Goal: Transaction & Acquisition: Obtain resource

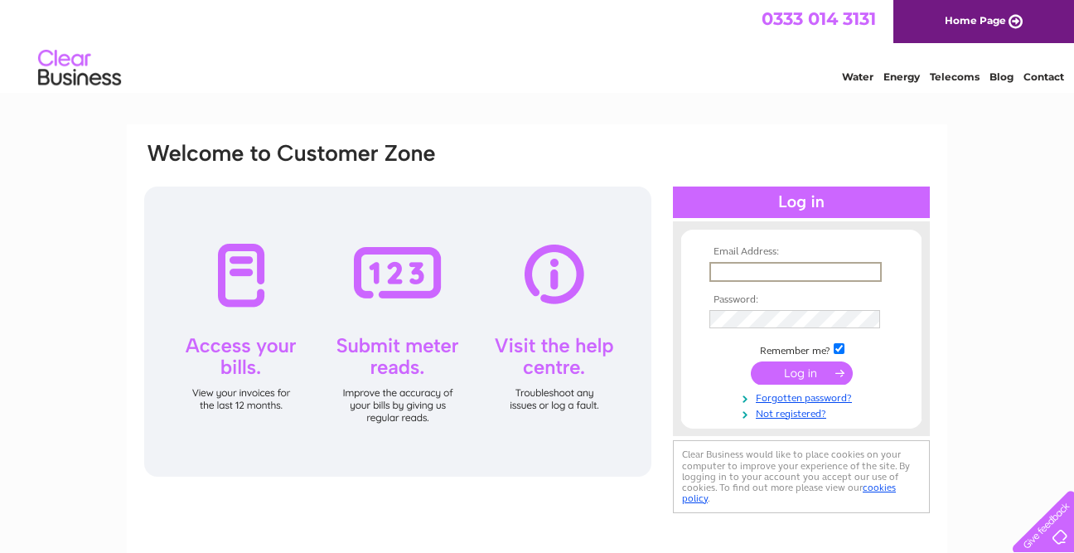
click at [772, 271] on input "text" at bounding box center [795, 272] width 172 height 20
type input "hello@profilehighbury.com"
click at [791, 373] on input "submit" at bounding box center [802, 372] width 102 height 23
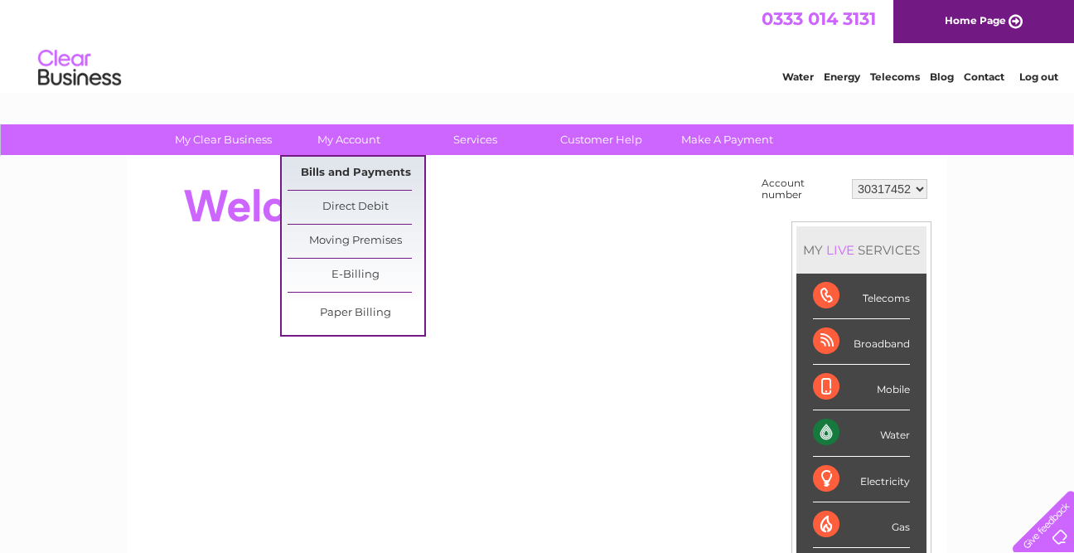
click at [365, 169] on link "Bills and Payments" at bounding box center [356, 173] width 137 height 33
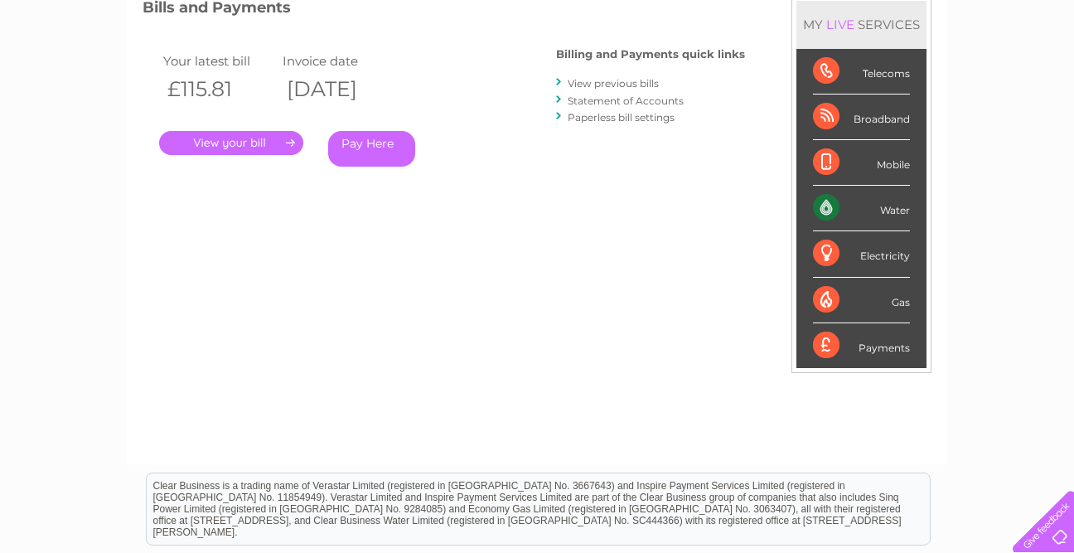
scroll to position [164, 0]
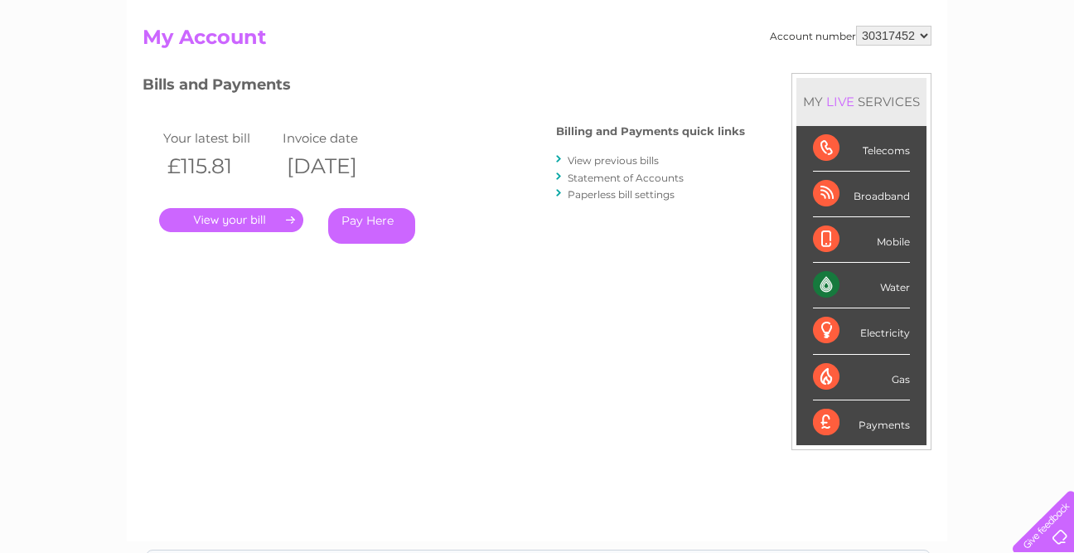
click at [629, 161] on link "View previous bills" at bounding box center [613, 160] width 91 height 12
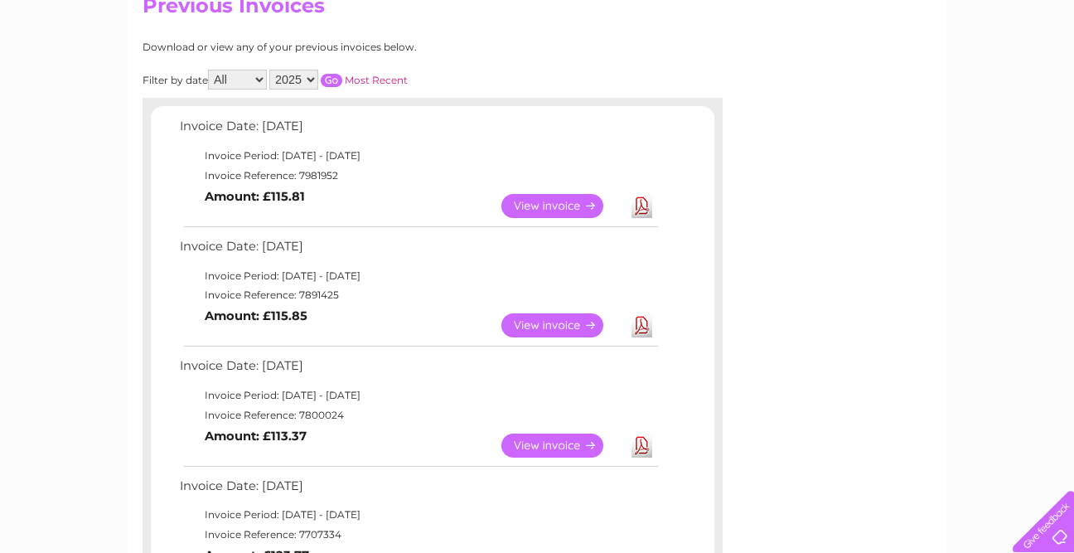
scroll to position [196, 0]
click at [646, 318] on link "Download" at bounding box center [641, 324] width 21 height 24
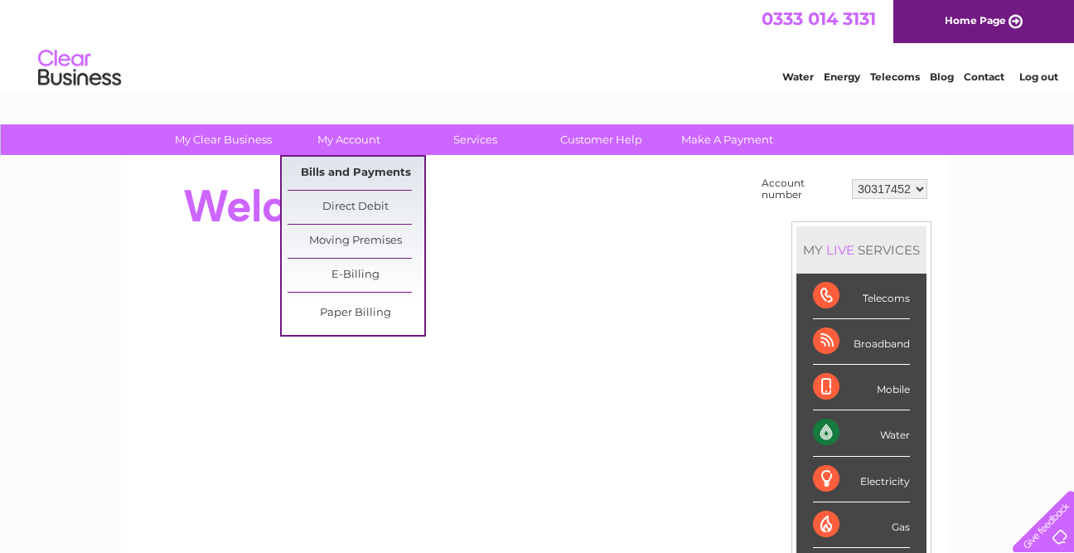
click at [372, 183] on link "Bills and Payments" at bounding box center [356, 173] width 137 height 33
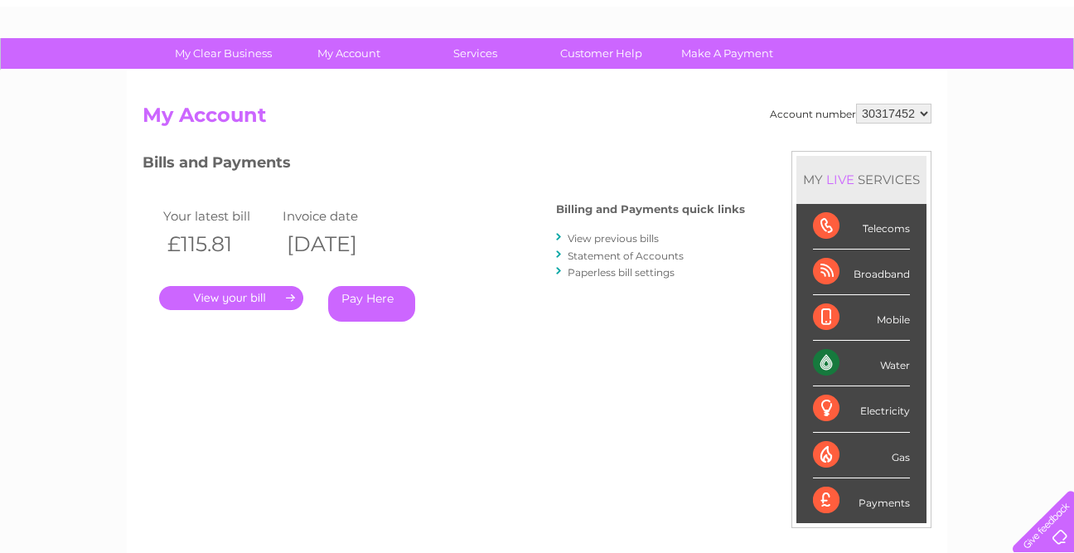
scroll to position [54, 0]
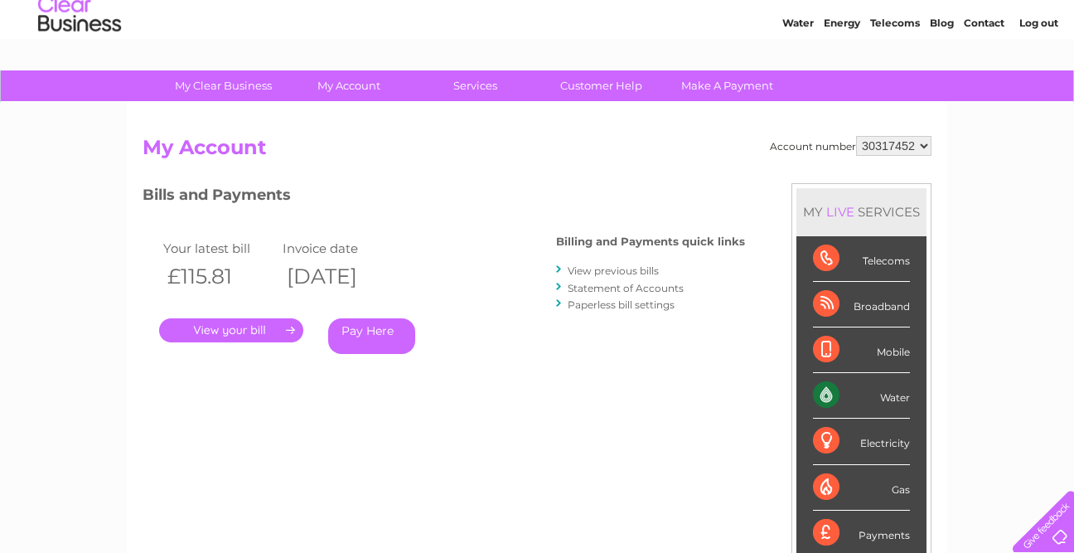
click at [651, 269] on link "View previous bills" at bounding box center [613, 270] width 91 height 12
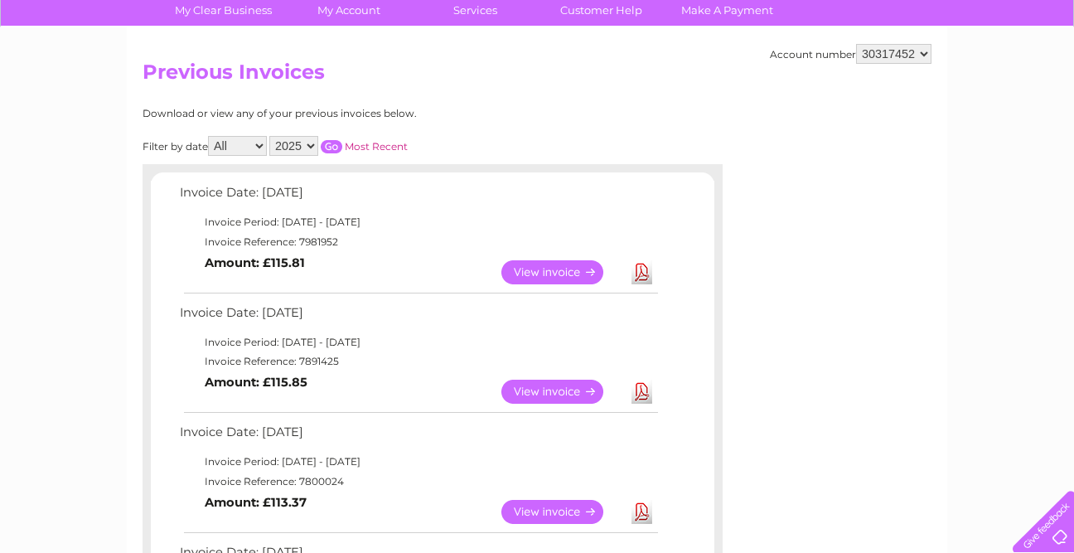
scroll to position [132, 0]
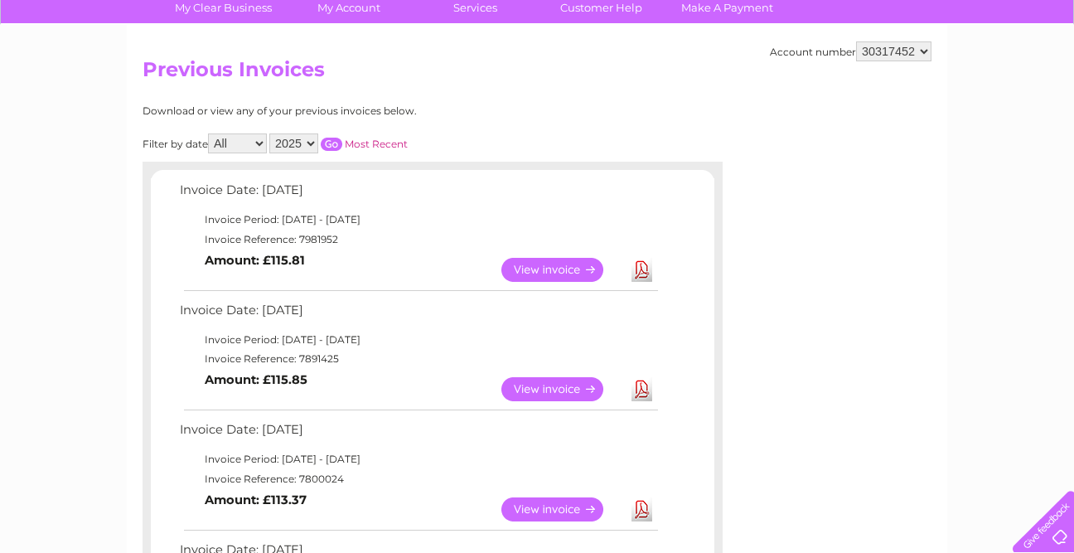
click at [574, 273] on link "View" at bounding box center [562, 270] width 122 height 24
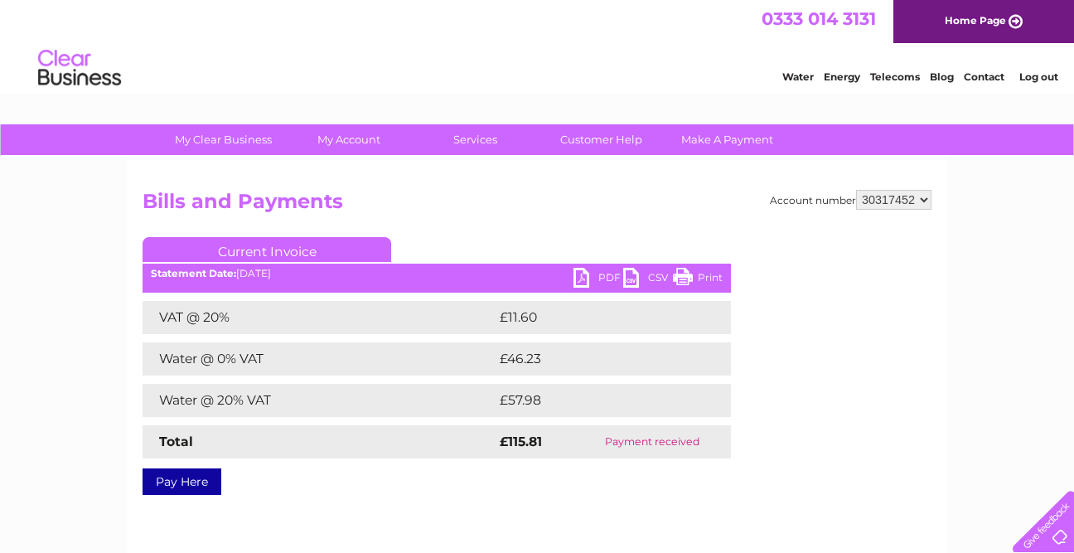
click at [585, 280] on link "PDF" at bounding box center [598, 280] width 50 height 24
